Goal: Transaction & Acquisition: Purchase product/service

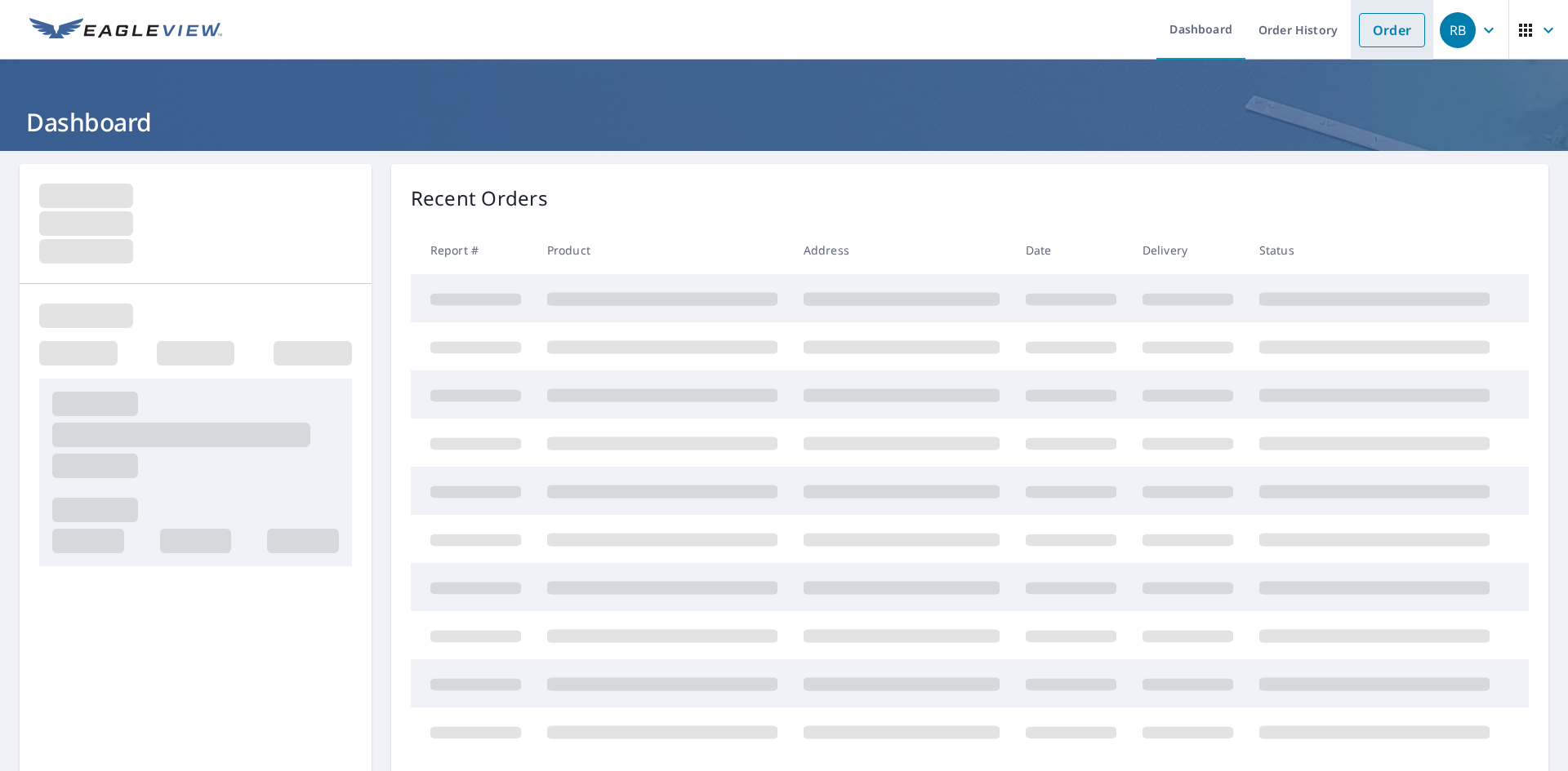
click at [1351, 37] on li "Order" at bounding box center [1392, 29] width 83 height 59
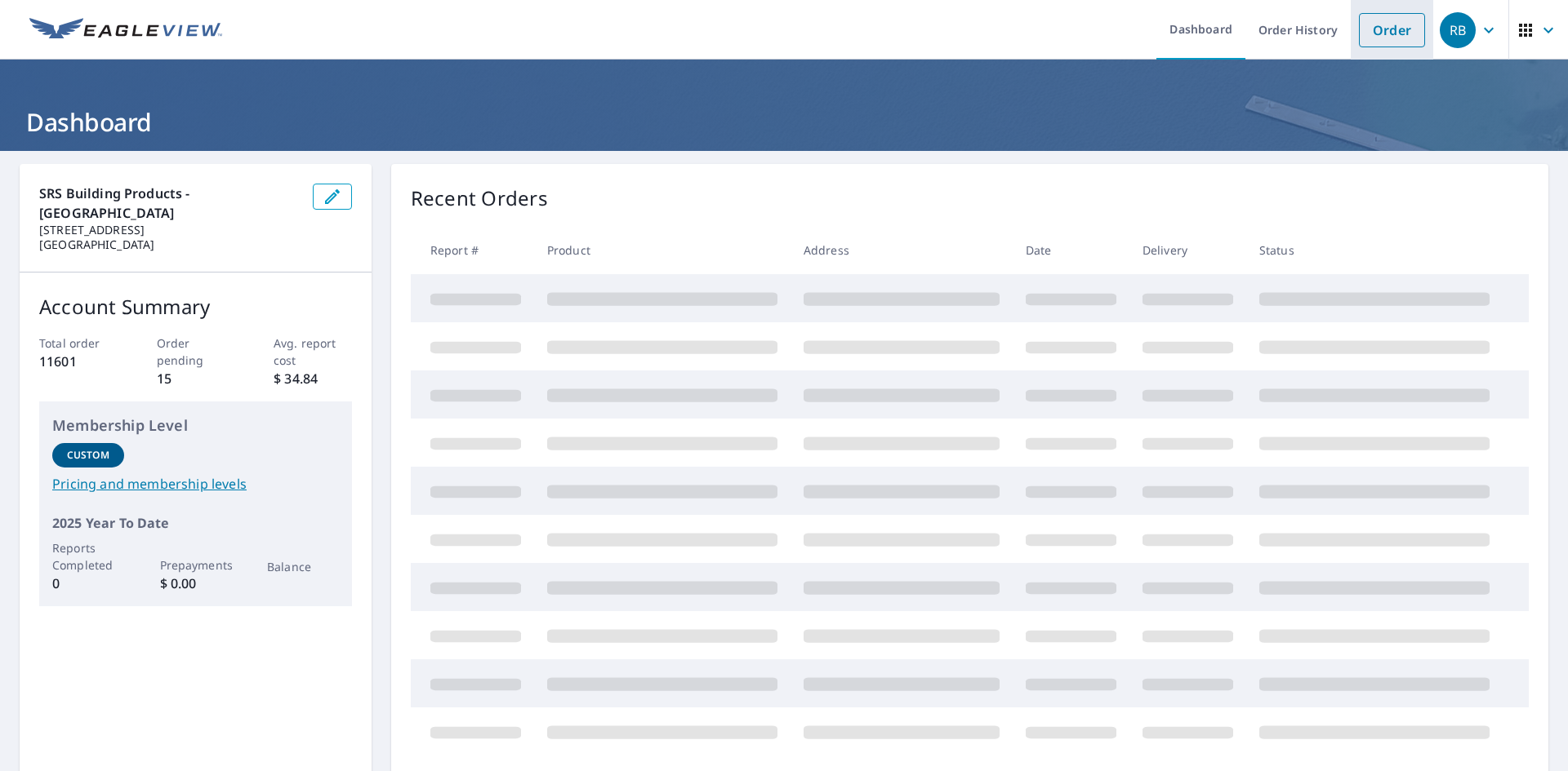
click at [1366, 28] on link "Order" at bounding box center [1392, 30] width 66 height 34
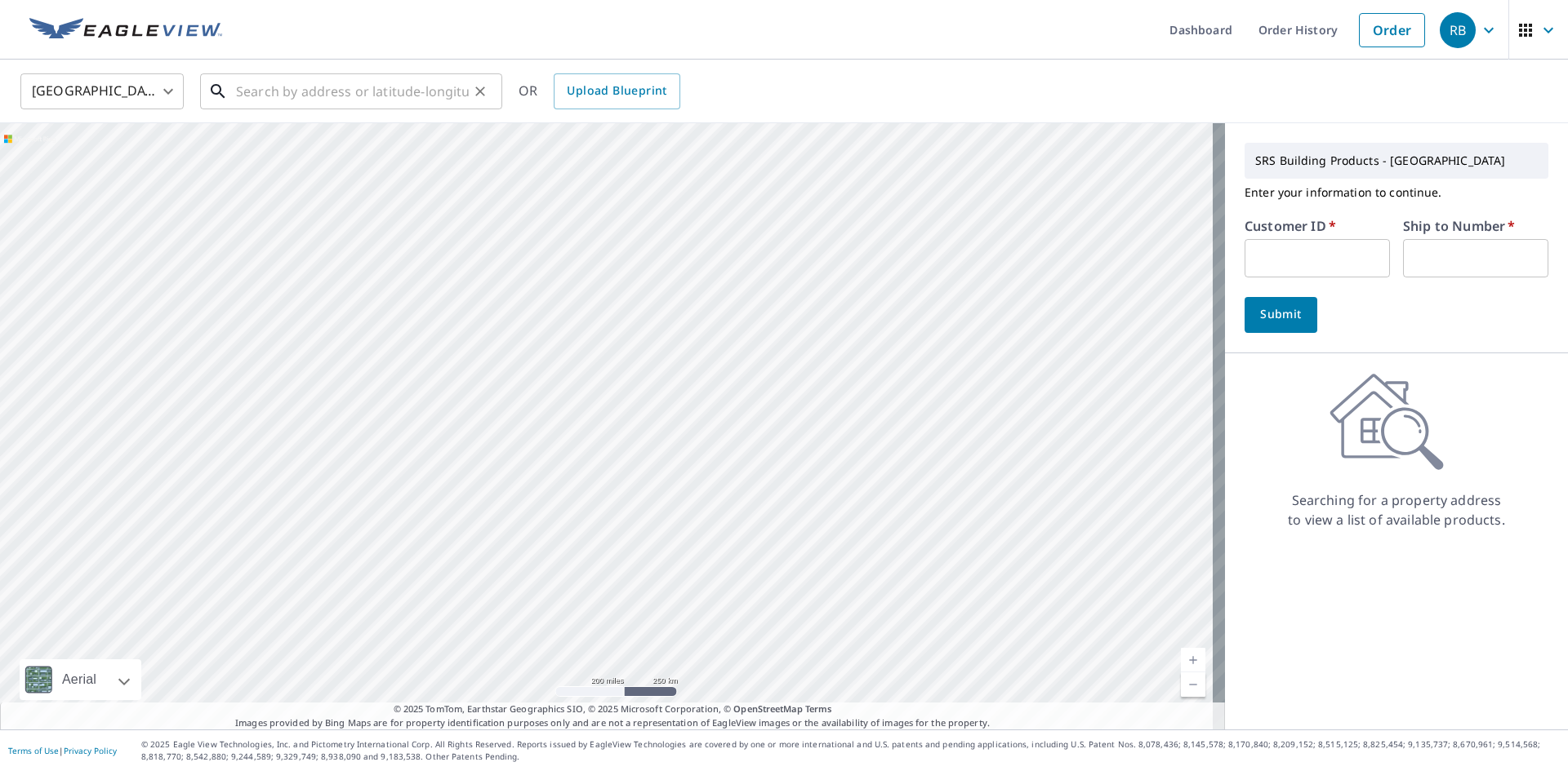
click at [400, 88] on input "text" at bounding box center [352, 91] width 232 height 46
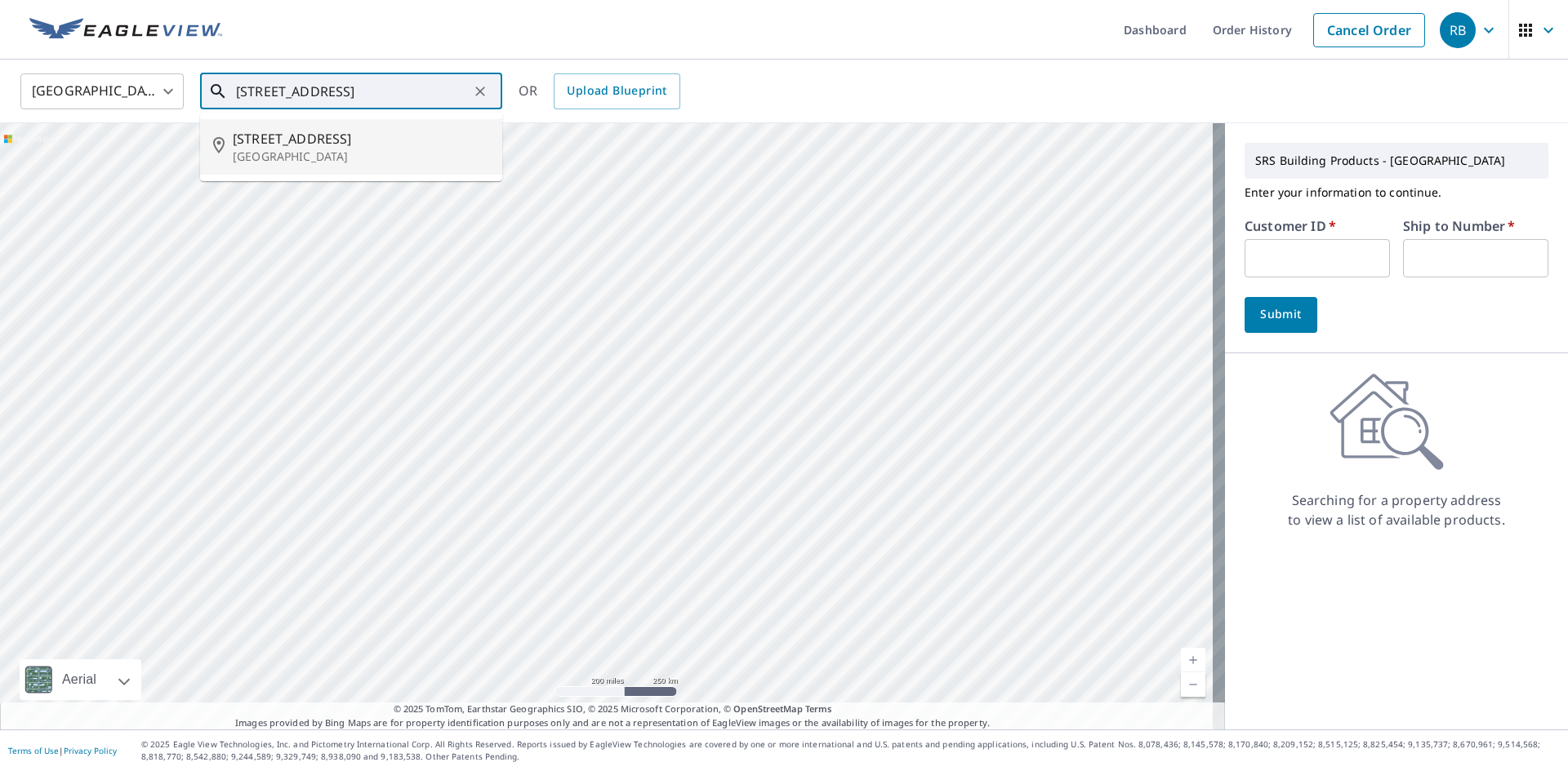
click at [355, 142] on span "[STREET_ADDRESS]" at bounding box center [360, 138] width 257 height 19
type input "[STREET_ADDRESS]"
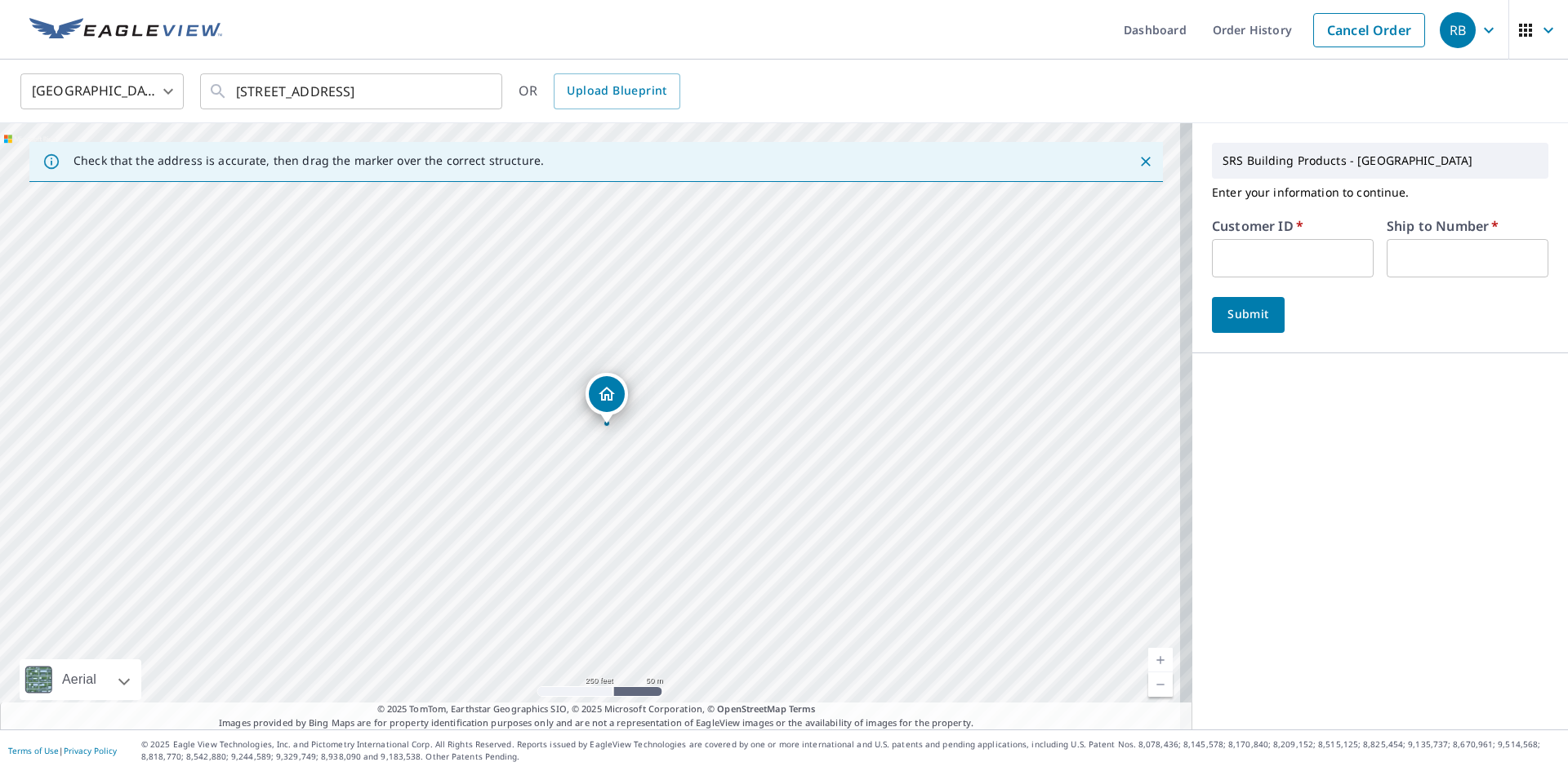
click at [1264, 252] on input "text" at bounding box center [1292, 258] width 161 height 38
type input "JJH307"
click at [1400, 267] on input "text" at bounding box center [1467, 258] width 161 height 38
type input "1"
click at [1192, 315] on div "SRS Building Products - [GEOGRAPHIC_DATA] Enter your information to continue. C…" at bounding box center [1379, 239] width 375 height 231
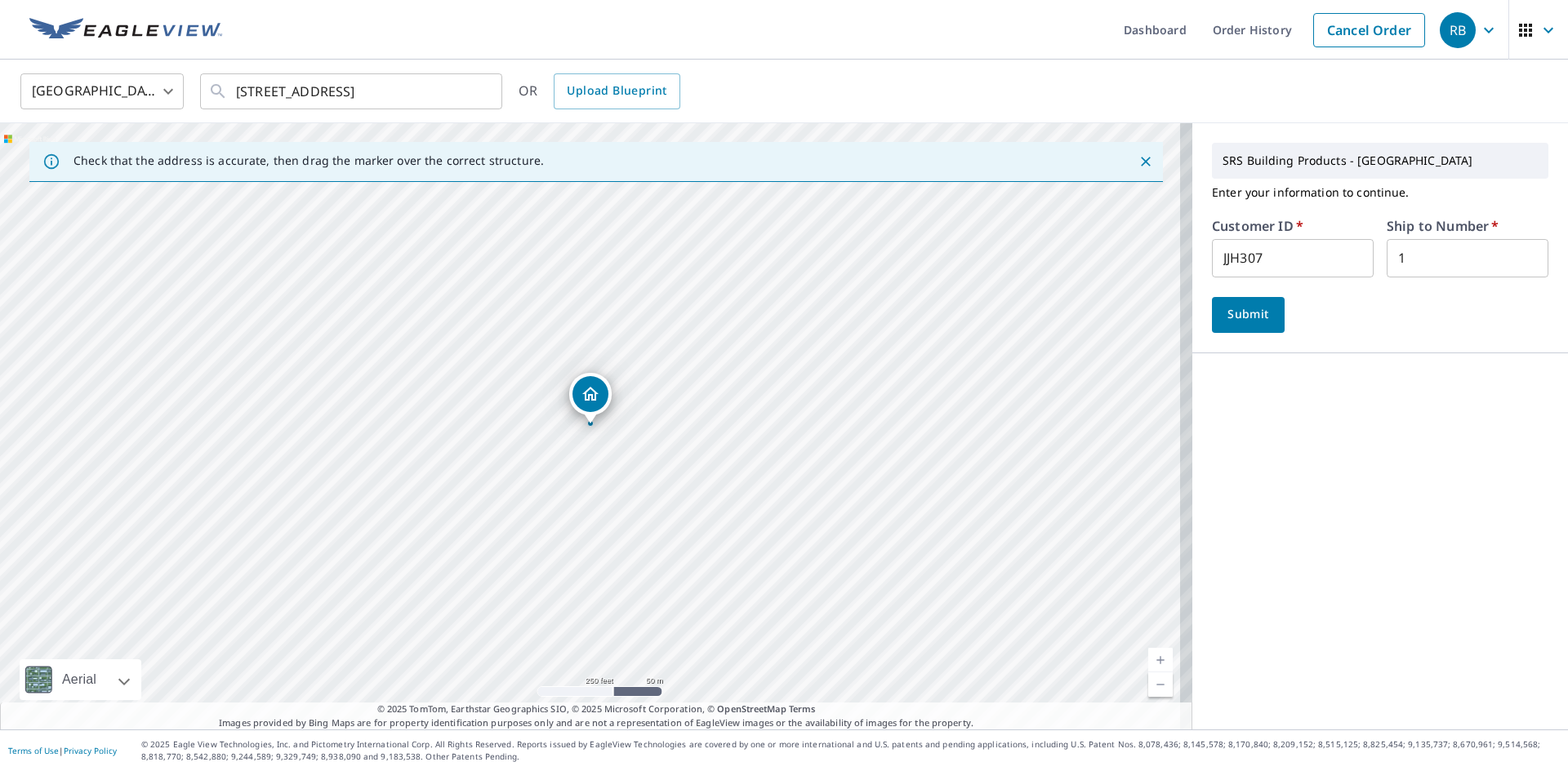
click at [1212, 316] on button "Submit" at bounding box center [1248, 315] width 73 height 36
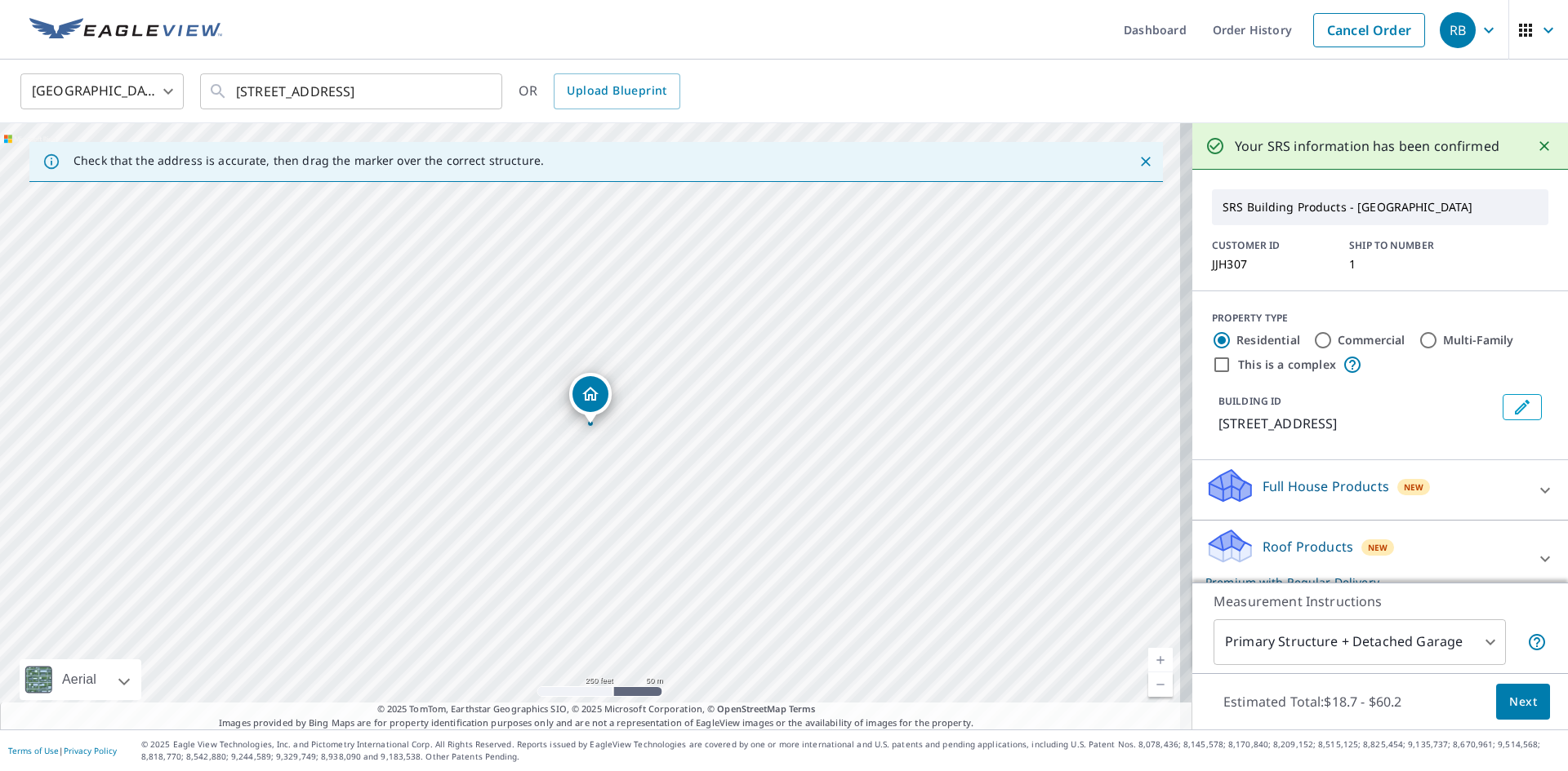
click at [1511, 708] on span "Next" at bounding box center [1522, 702] width 28 height 20
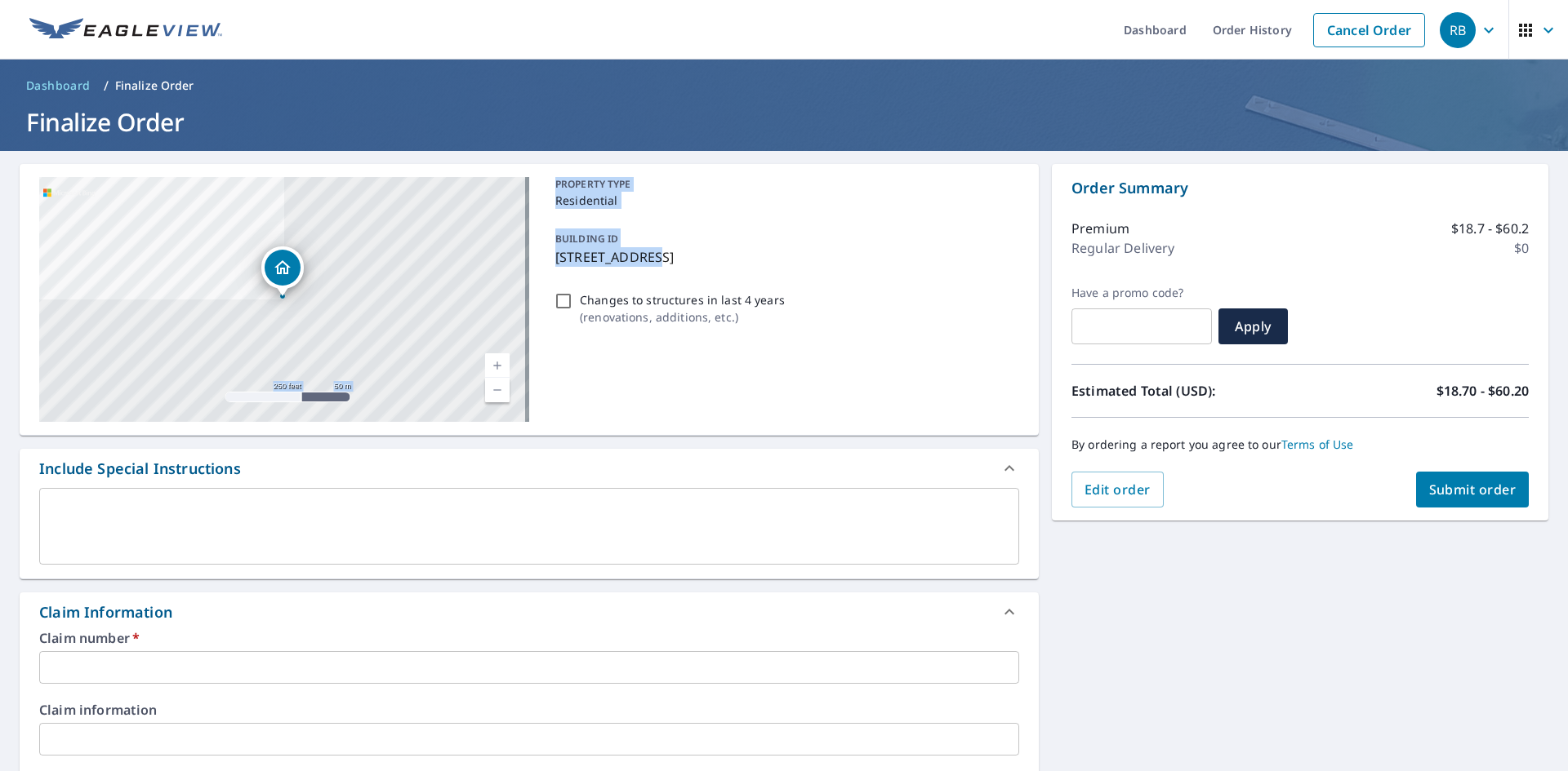
drag, startPoint x: 648, startPoint y: 252, endPoint x: 552, endPoint y: 261, distance: 96.4
click at [549, 262] on div "BUILDING ID [STREET_ADDRESS]" at bounding box center [784, 248] width 471 height 52
checkbox input "true"
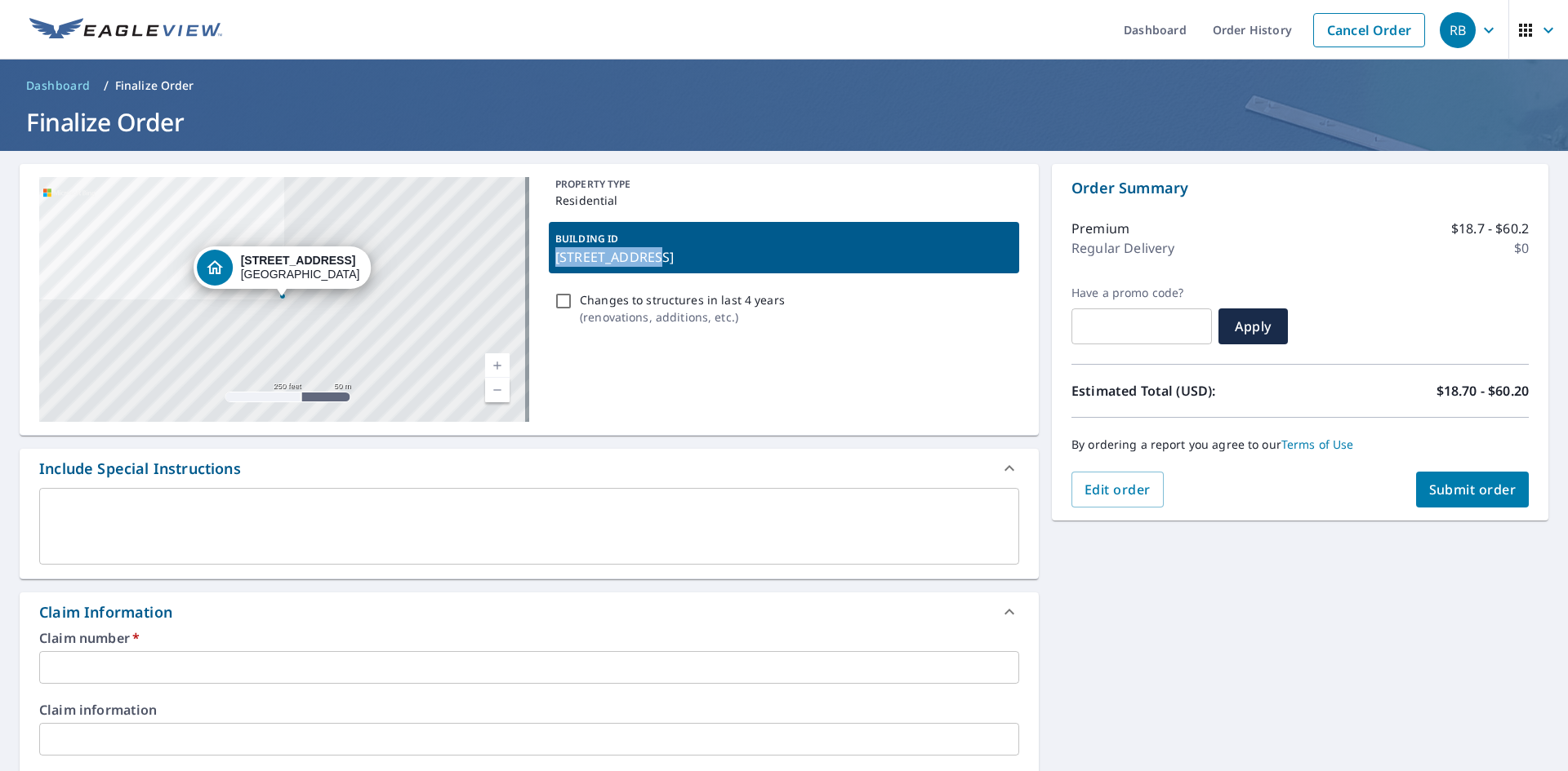
copy p "[STREET_ADDRESS]"
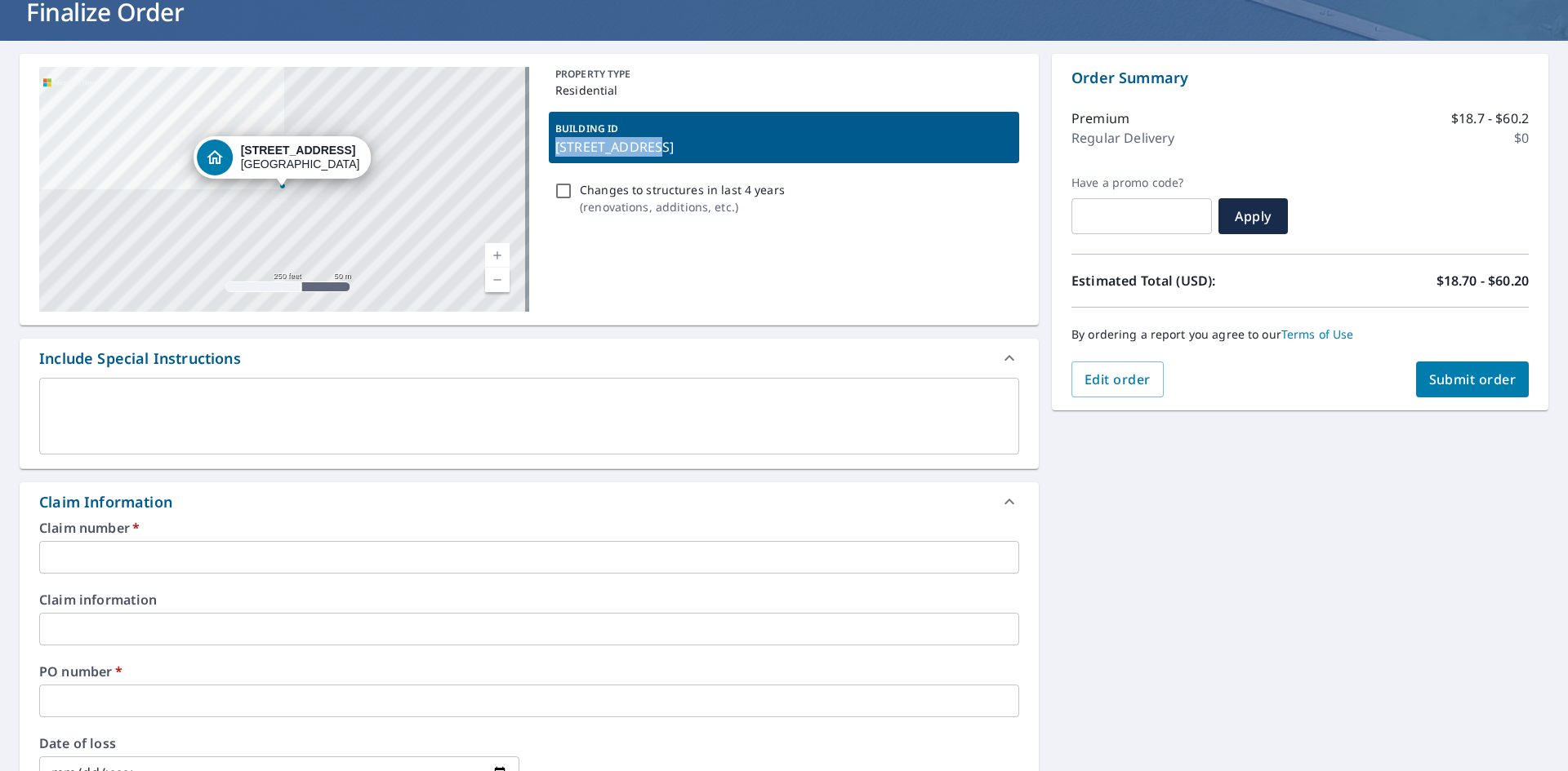
scroll to position [245, 0]
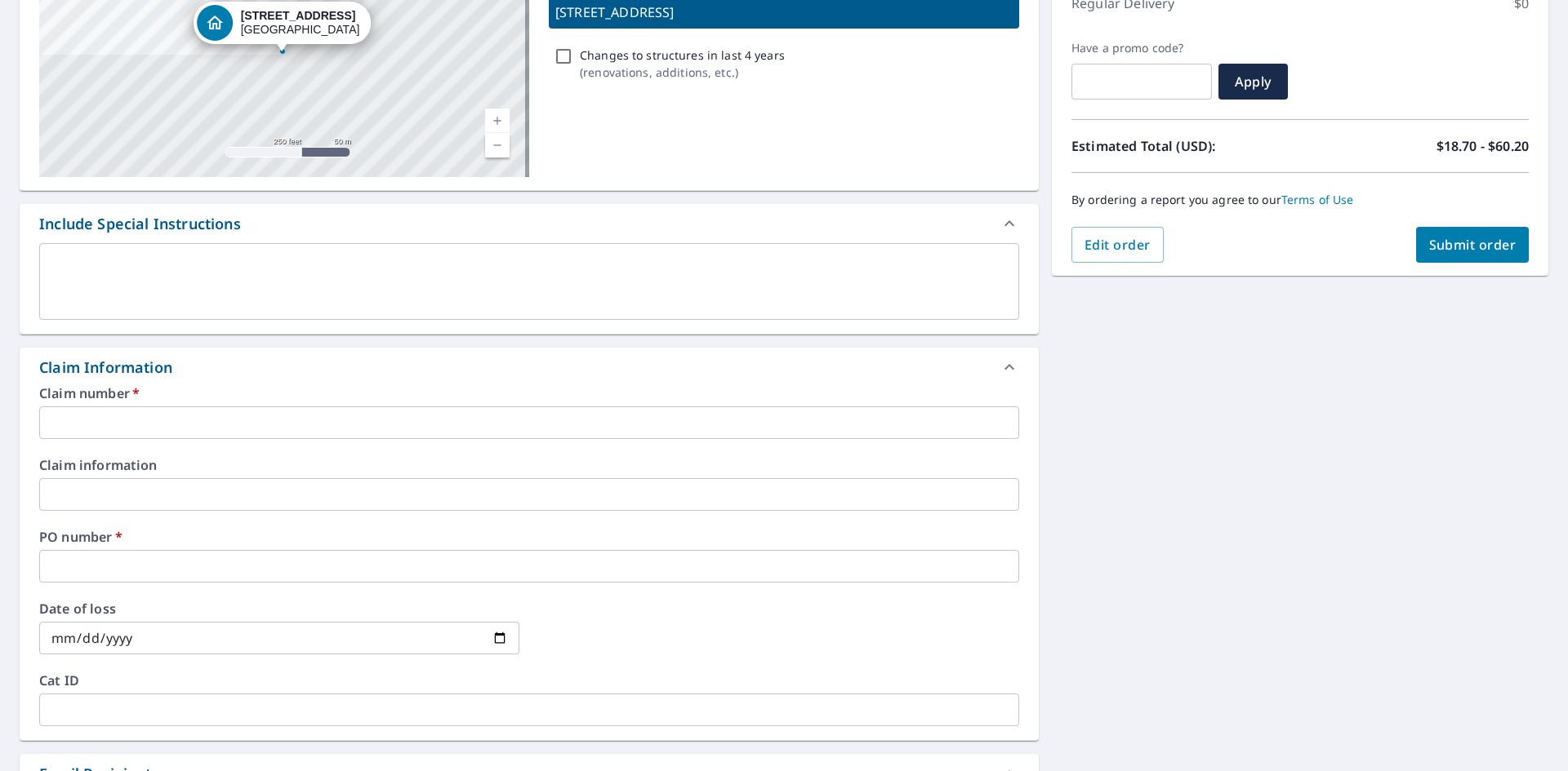
click at [132, 429] on input "text" at bounding box center [529, 423] width 980 height 33
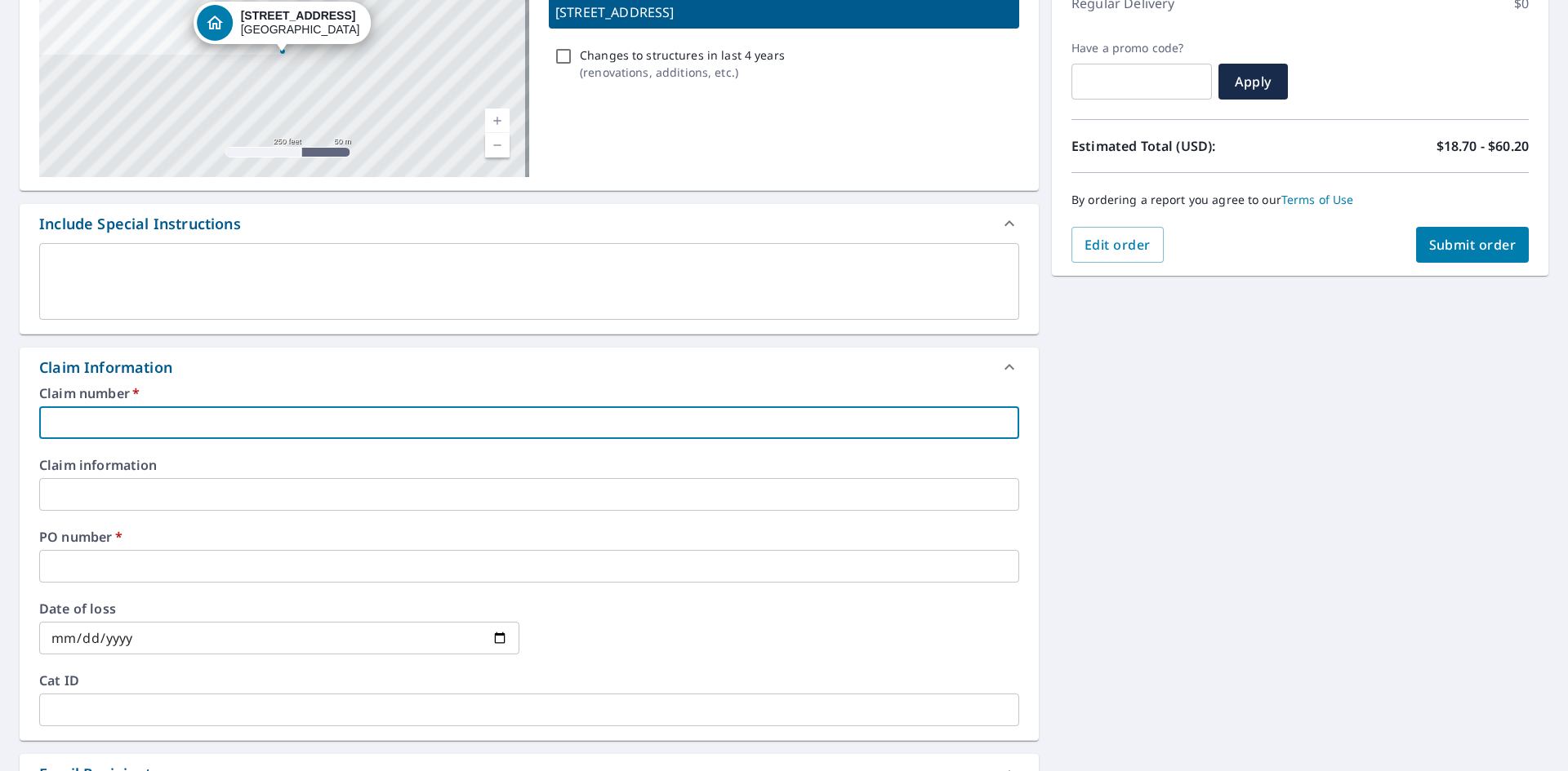
paste input "[STREET_ADDRESS]"
type input "[STREET_ADDRESS]"
checkbox input "true"
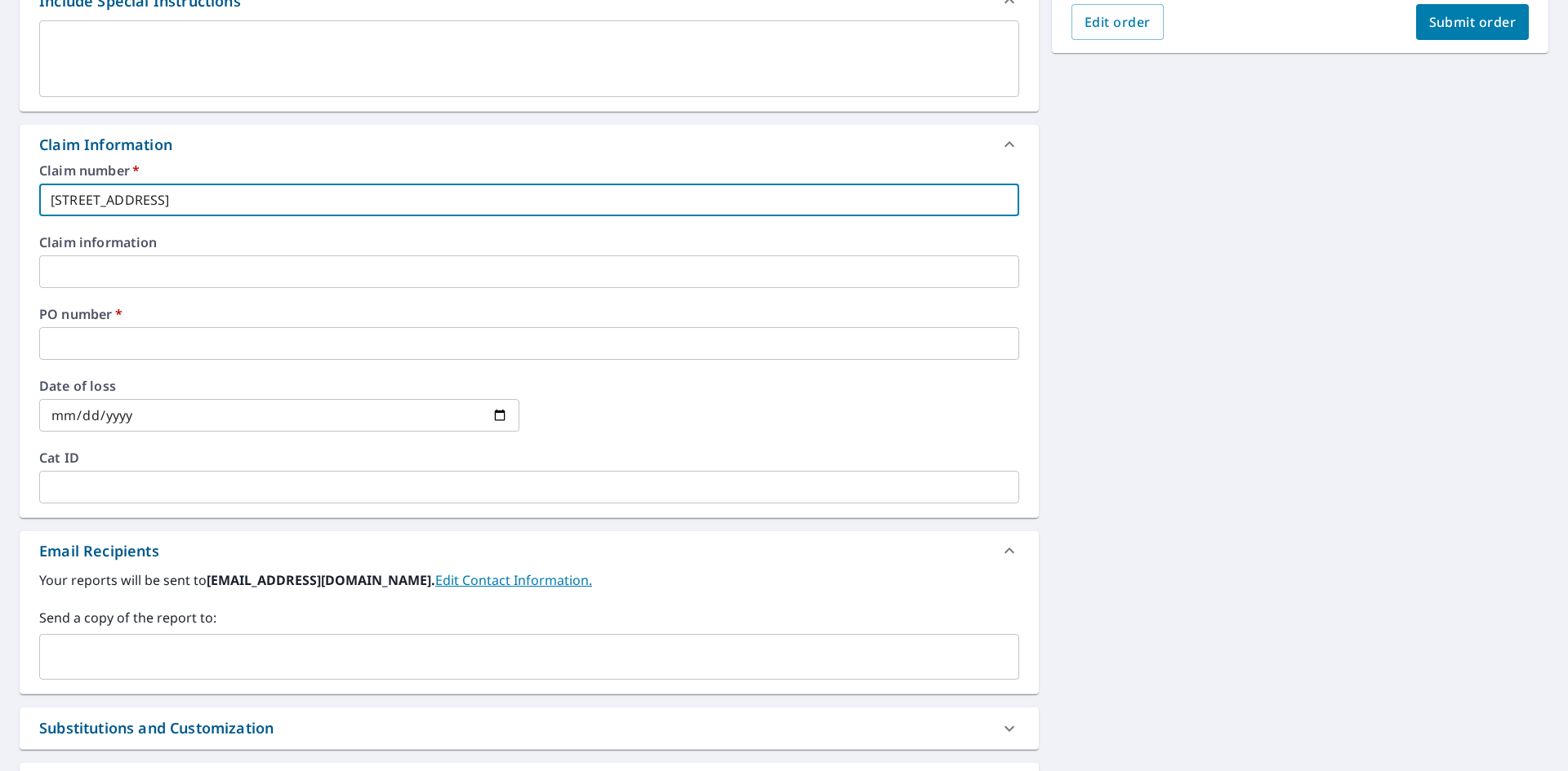
scroll to position [619, 0]
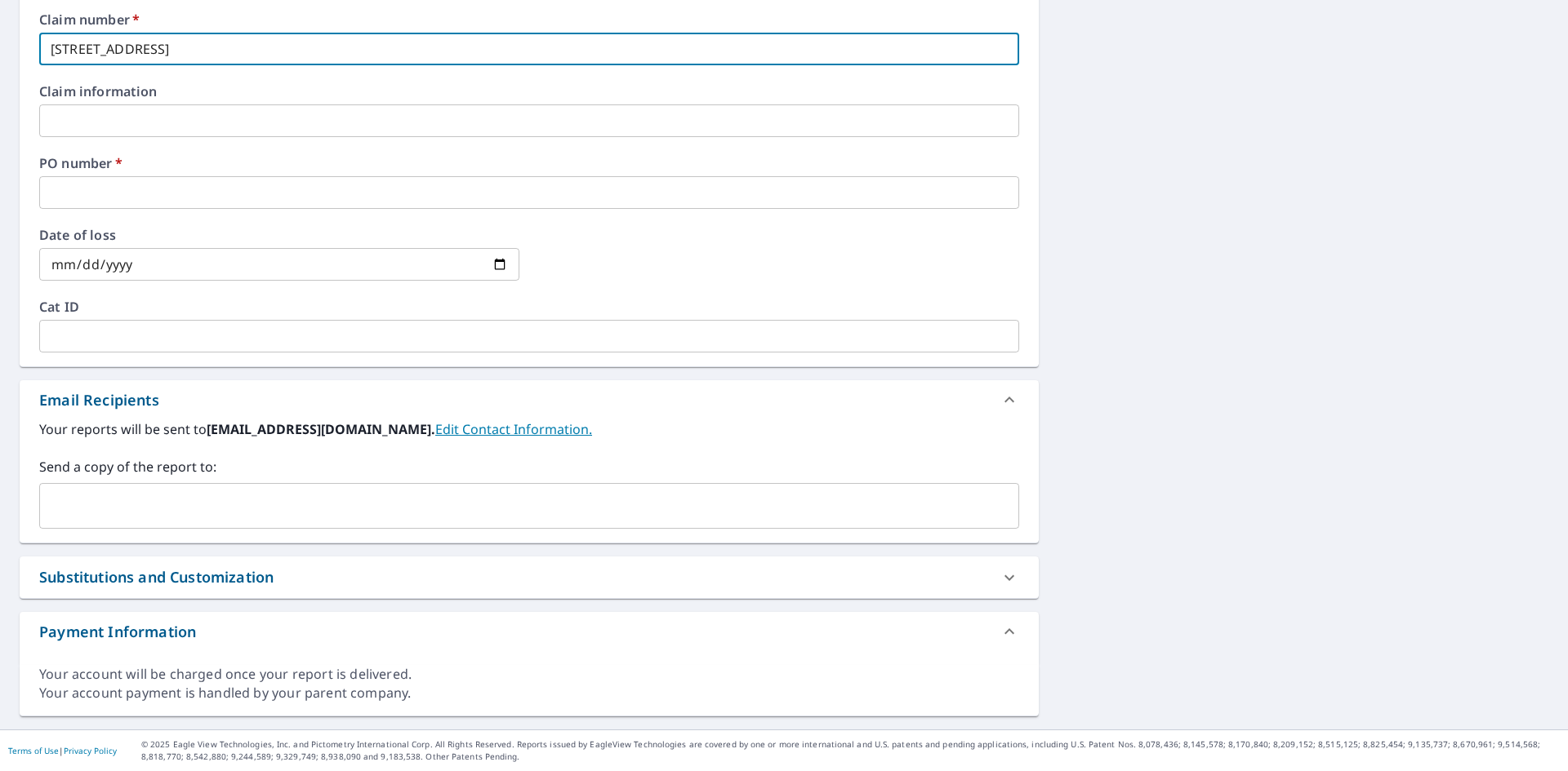
type input "[STREET_ADDRESS]"
click at [102, 185] on input "text" at bounding box center [529, 192] width 980 height 33
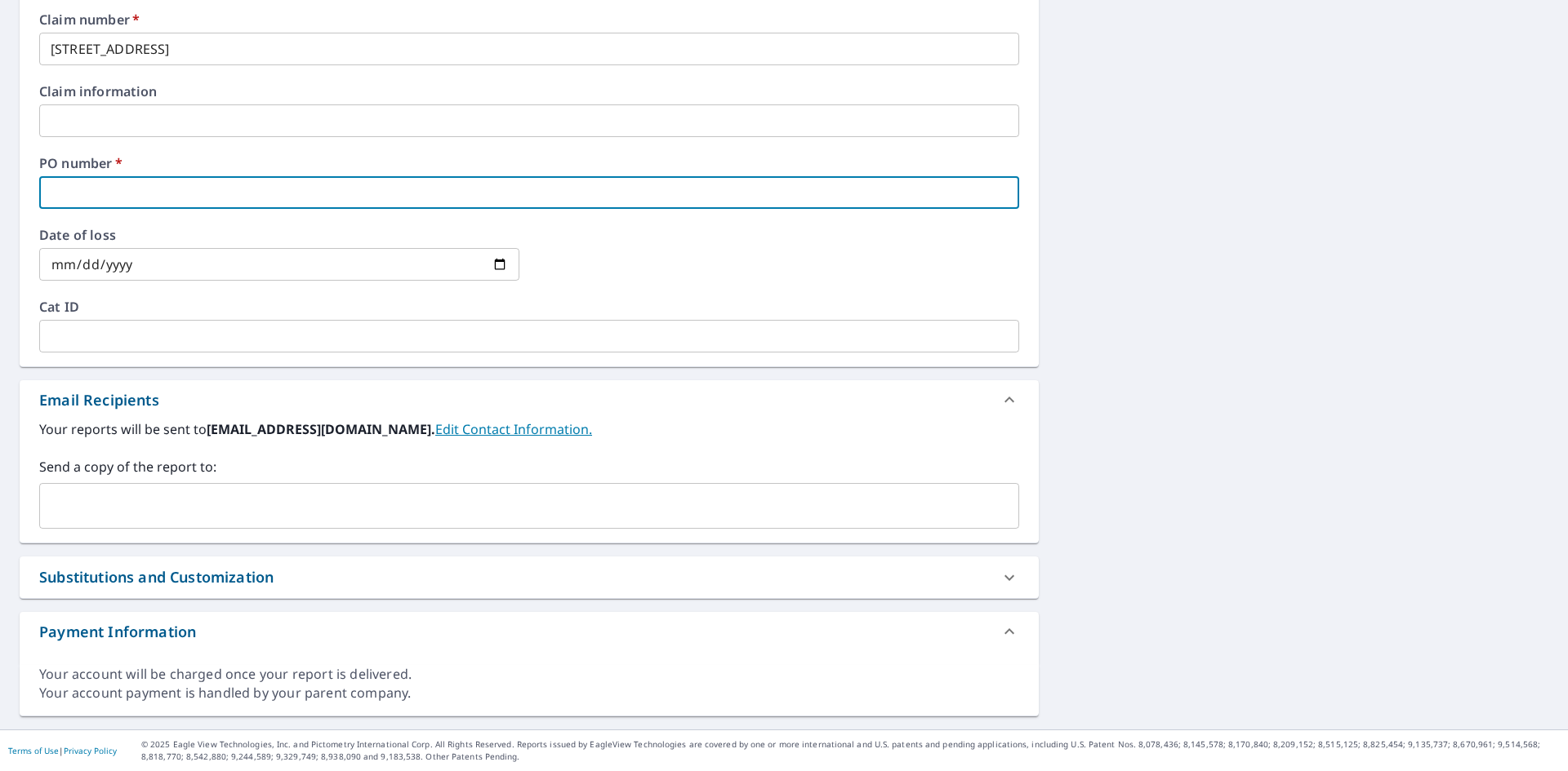
paste input "[STREET_ADDRESS]"
type input "[STREET_ADDRESS]"
checkbox input "true"
type input "[STREET_ADDRESS]"
click at [134, 507] on input "text" at bounding box center [517, 505] width 940 height 31
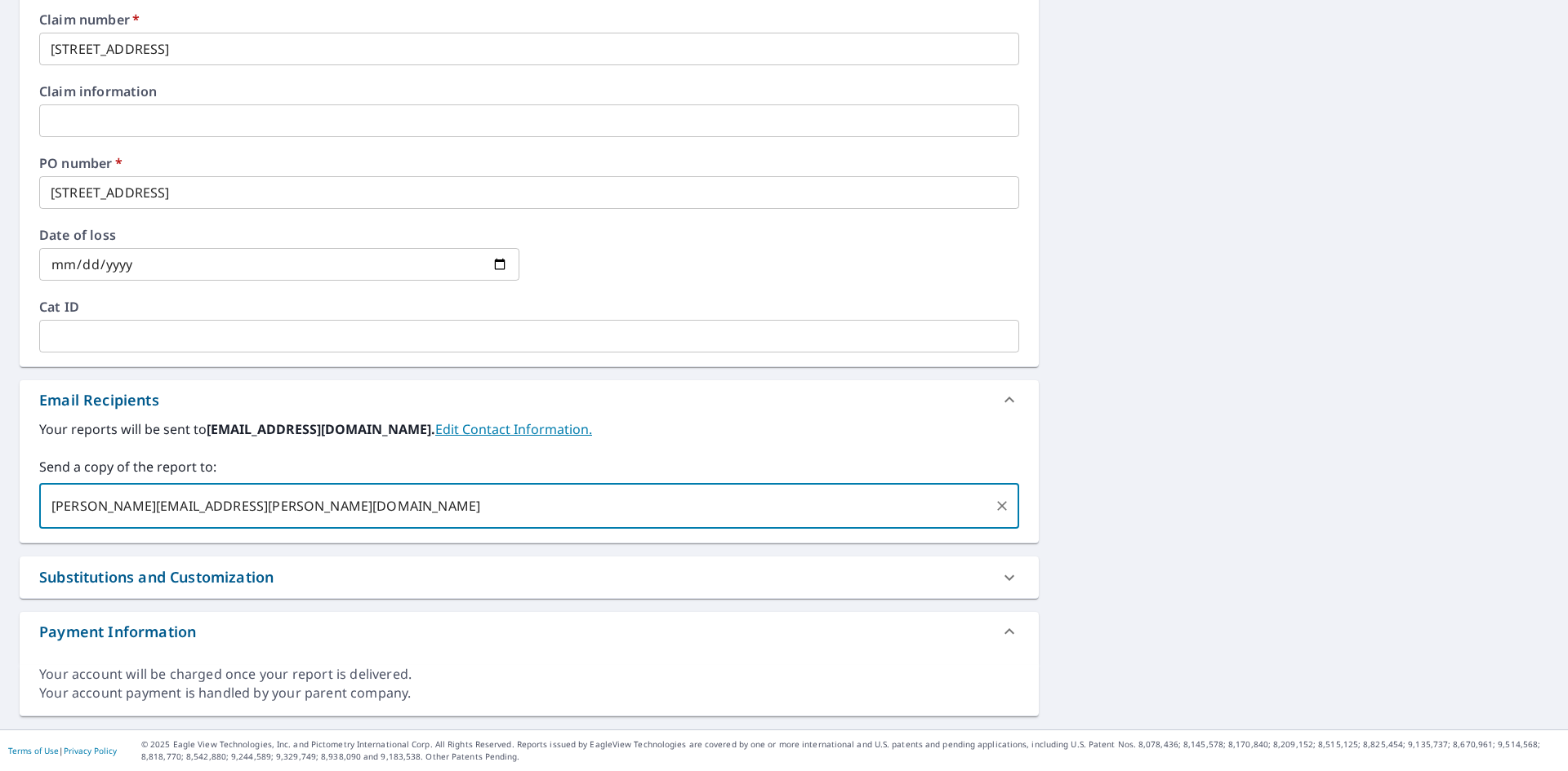
type input "[PERSON_NAME][EMAIL_ADDRESS][PERSON_NAME][DOMAIN_NAME]"
checkbox input "true"
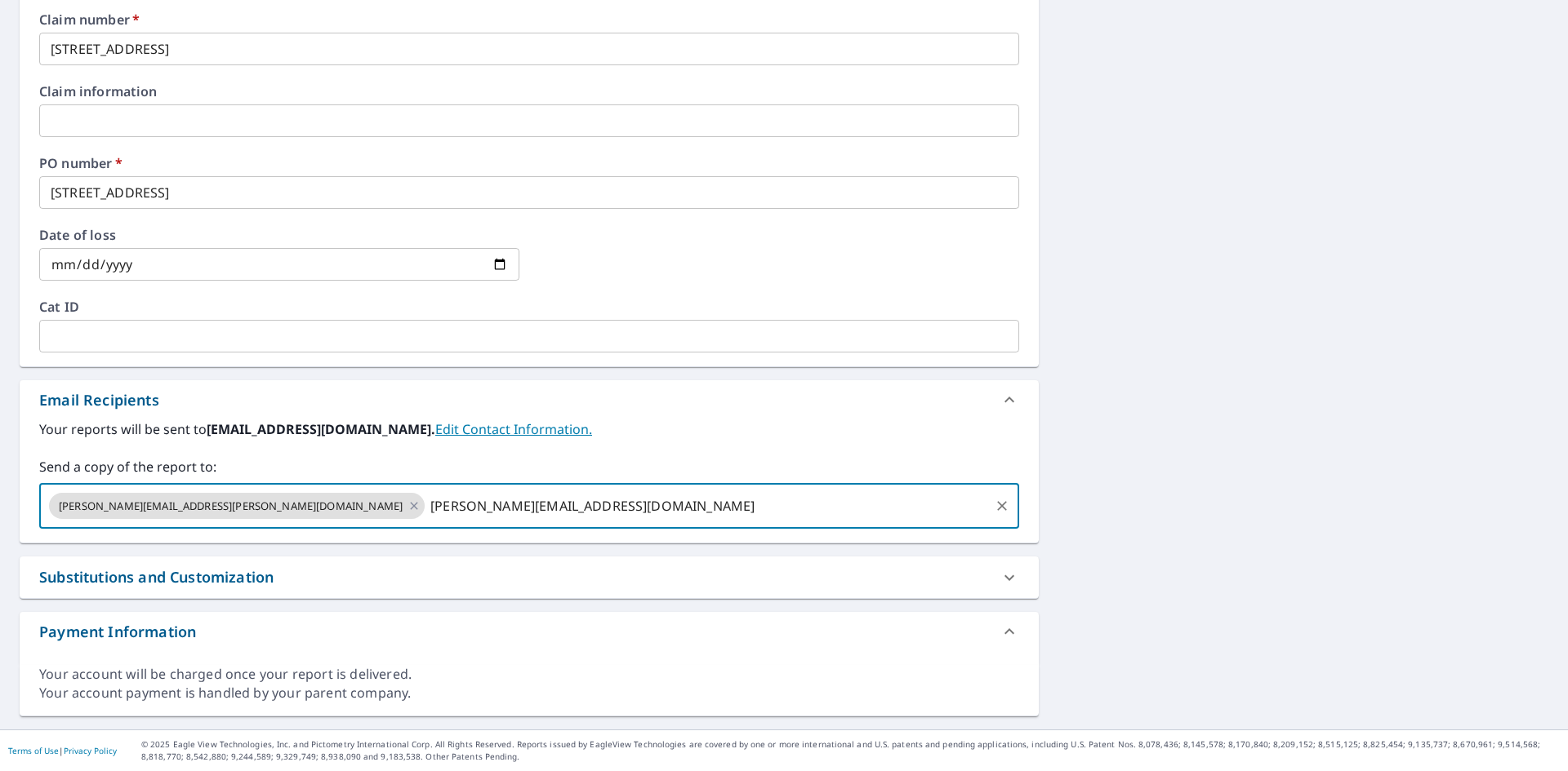
type input "[PERSON_NAME][EMAIL_ADDRESS][DOMAIN_NAME]"
checkbox input "true"
type input "[PERSON_NAME][EMAIL_ADDRESS][DOMAIN_NAME]"
checkbox input "true"
type input "[PERSON_NAME][EMAIL_ADDRESS][DOMAIN_NAME]"
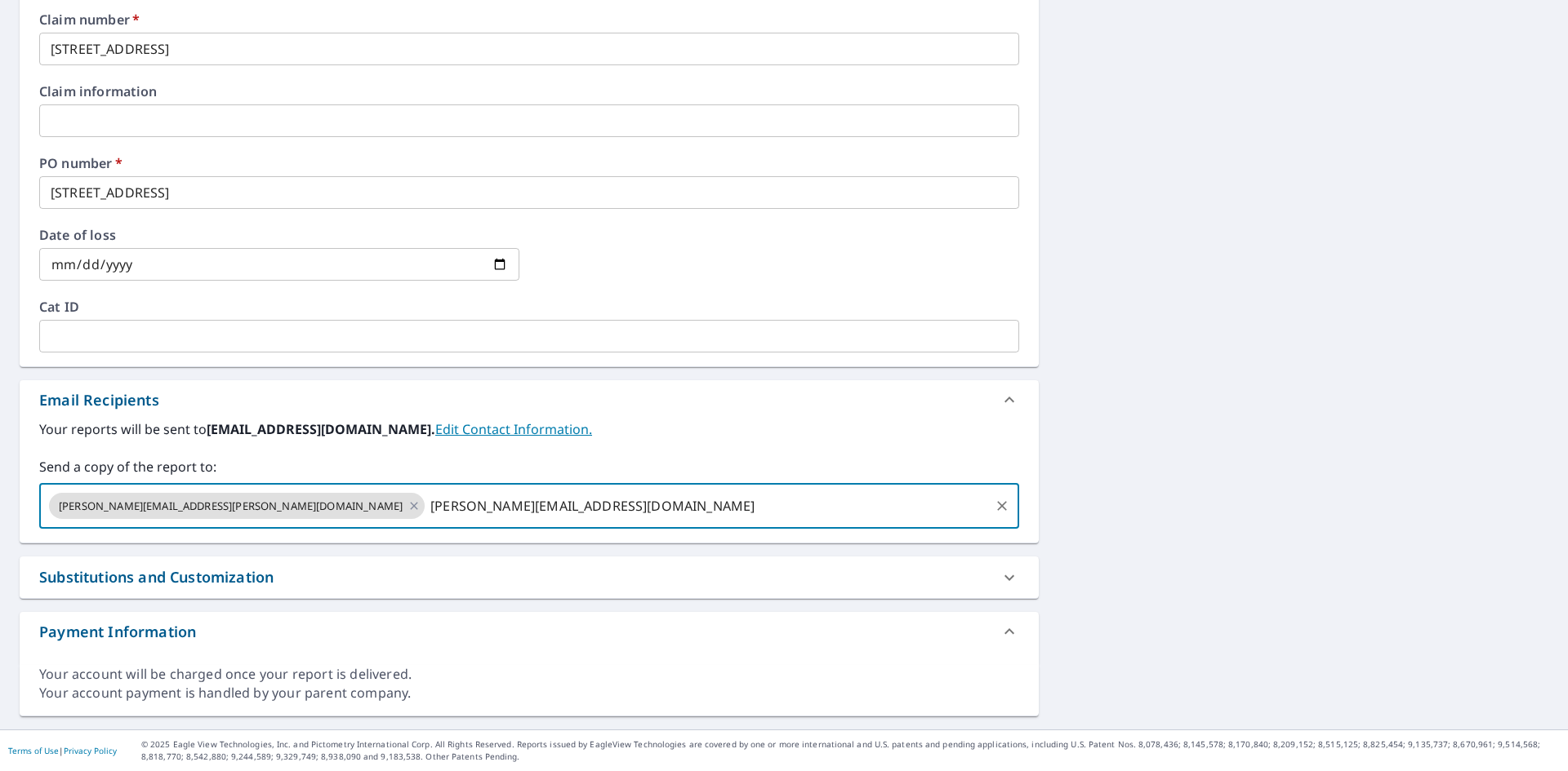
checkbox input "true"
type input "[PERSON_NAME][EMAIL_ADDRESS][DOMAIN_NAME]"
checkbox input "true"
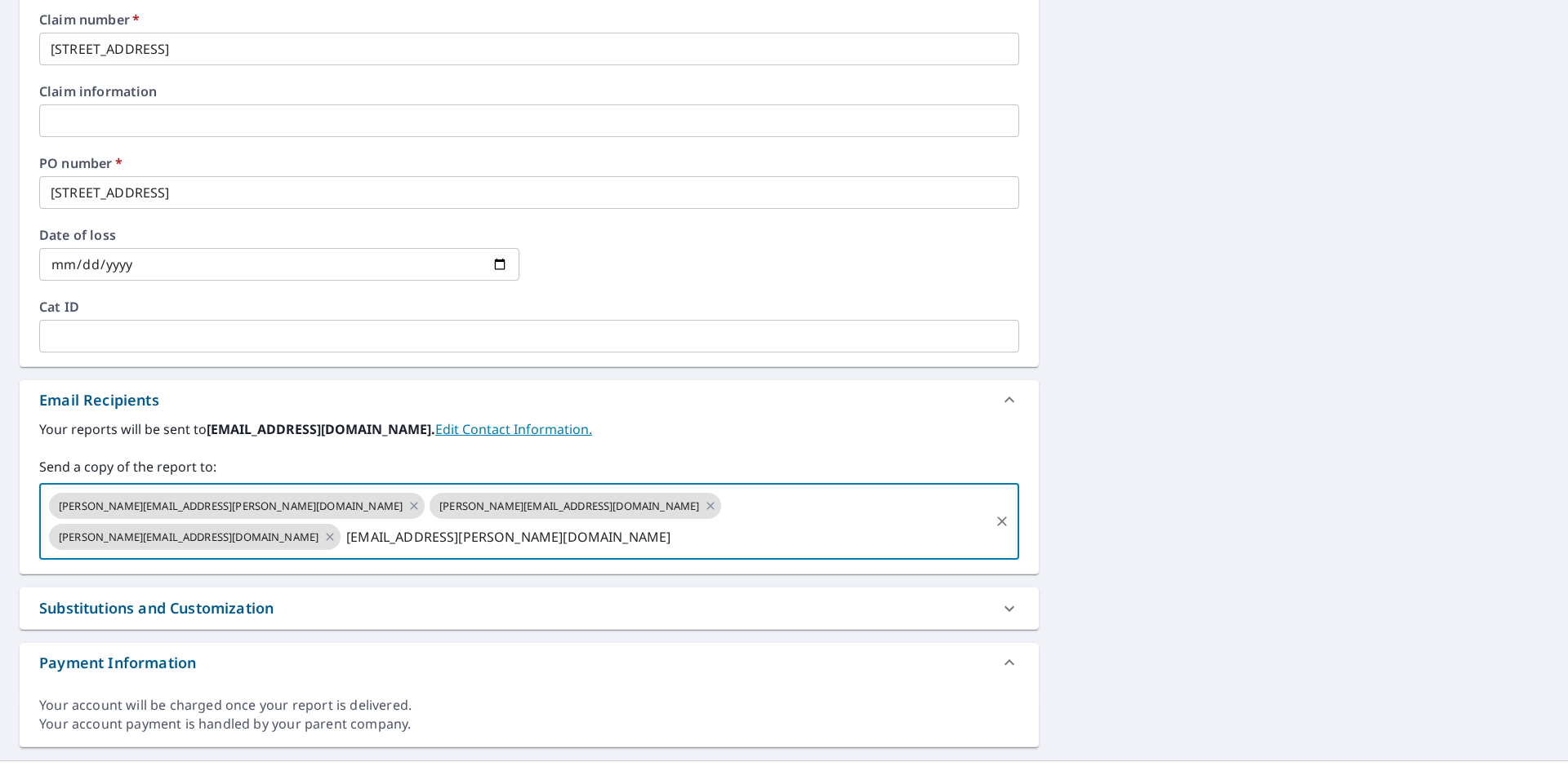
type input "[EMAIL_ADDRESS][PERSON_NAME][DOMAIN_NAME]"
checkbox input "true"
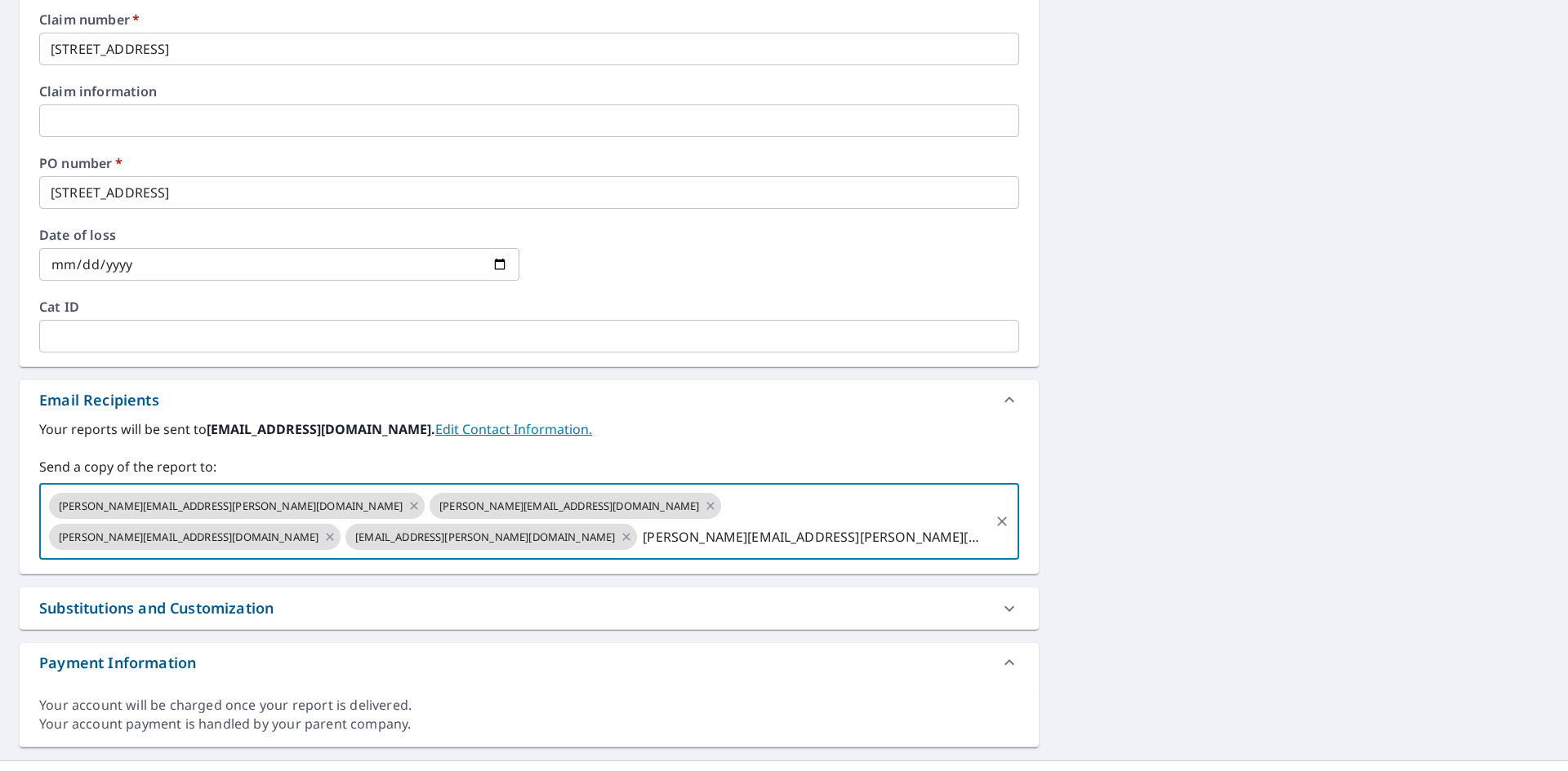
type input "[PERSON_NAME][EMAIL_ADDRESS][PERSON_NAME][DOMAIN_NAME]"
checkbox input "true"
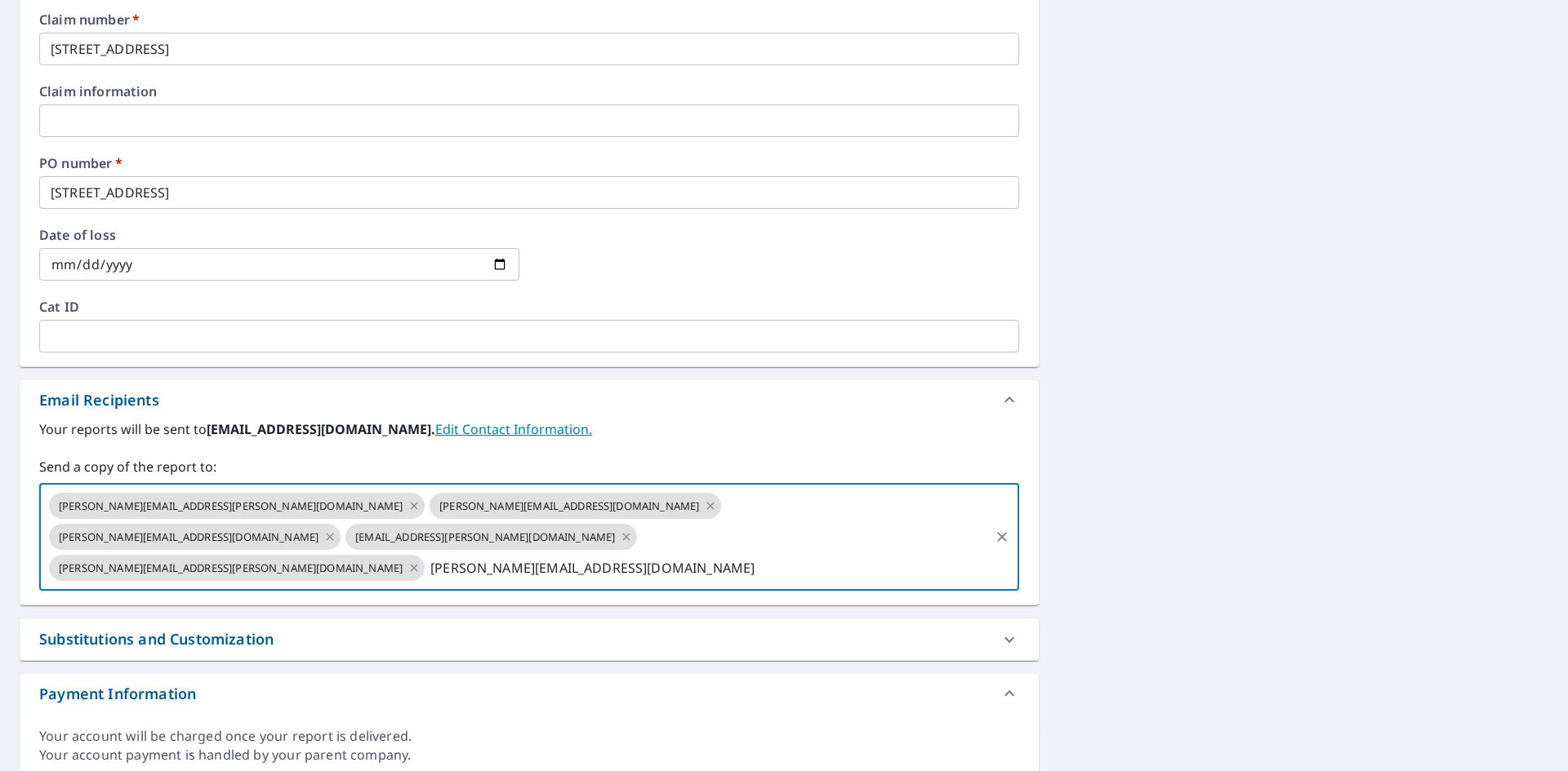
type input "[PERSON_NAME][EMAIL_ADDRESS][DOMAIN_NAME]"
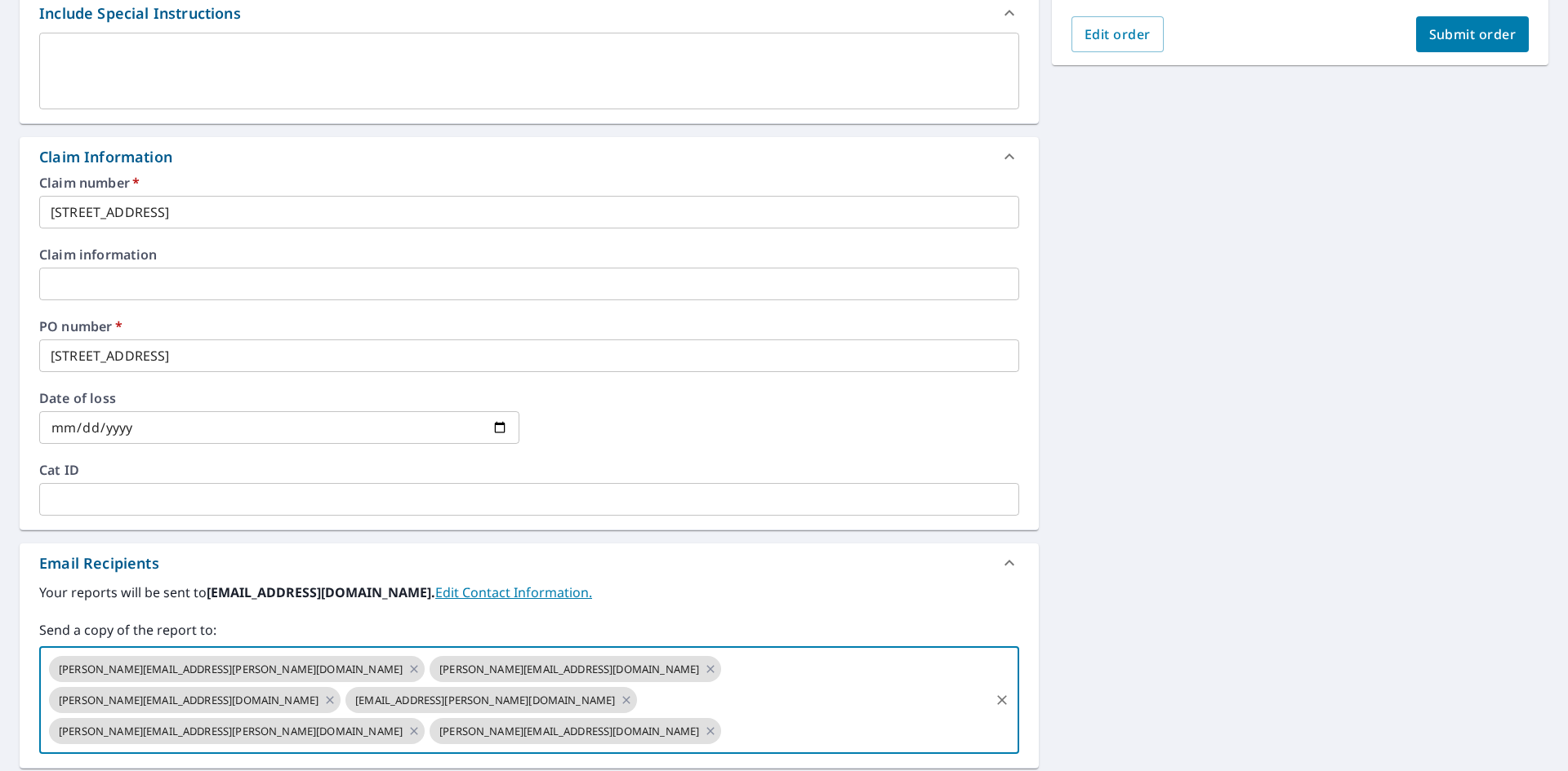
scroll to position [292, 0]
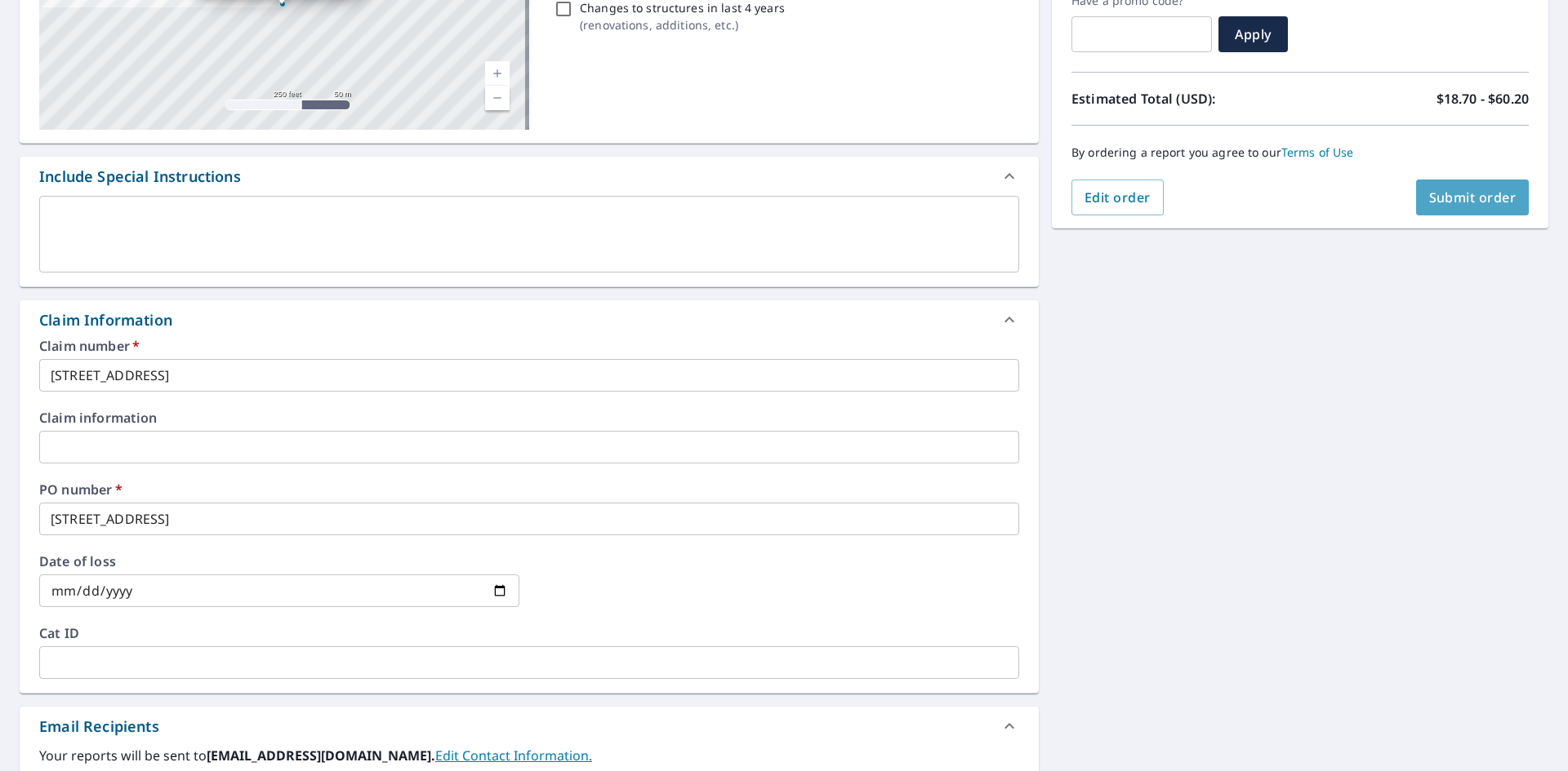
click at [1472, 203] on span "Submit order" at bounding box center [1473, 197] width 88 height 18
checkbox input "true"
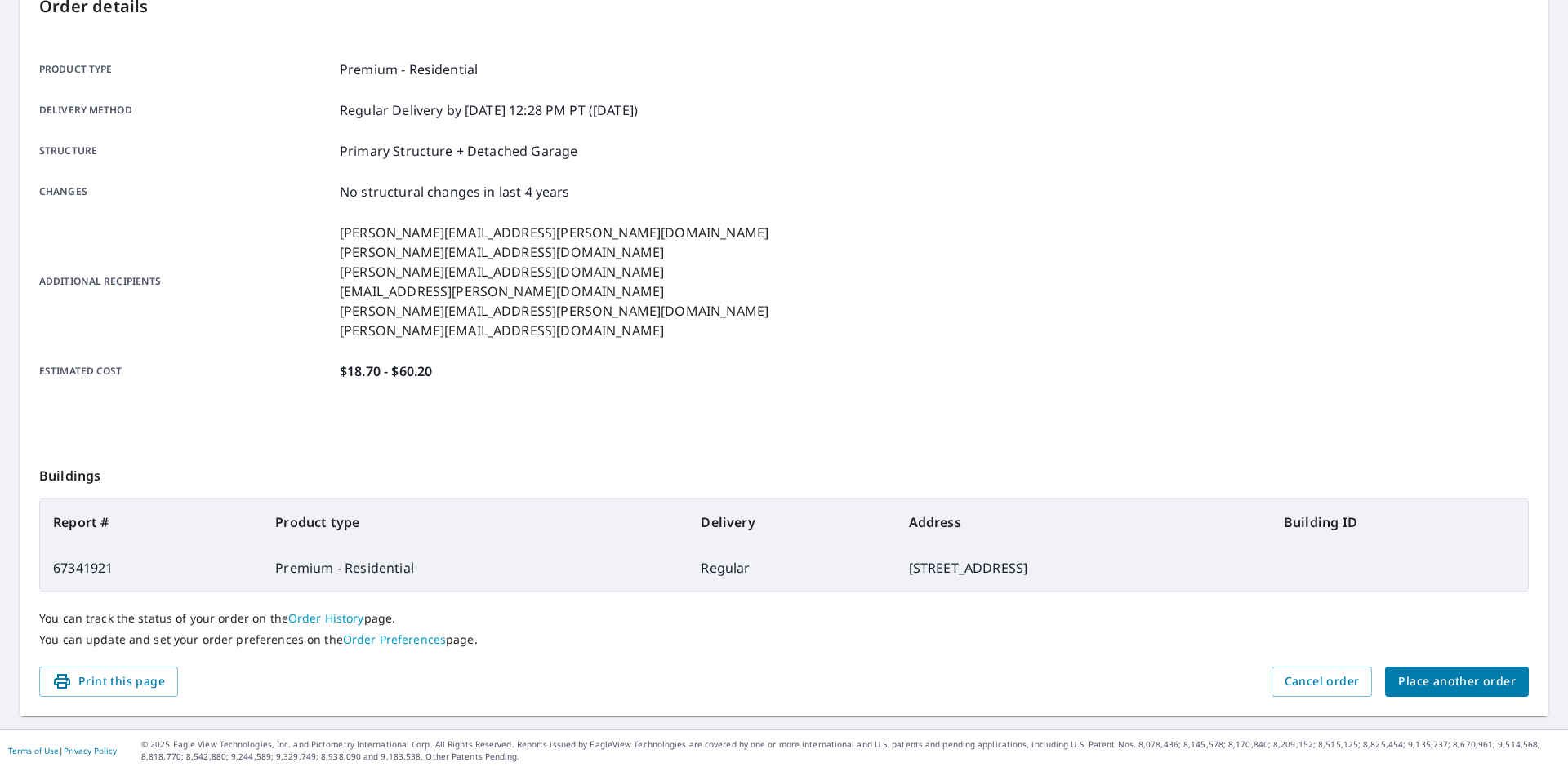
scroll to position [190, 0]
